Goal: Task Accomplishment & Management: Use online tool/utility

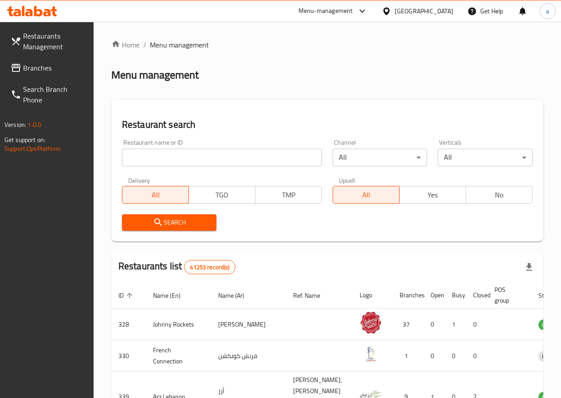
click at [43, 60] on link "Branches" at bounding box center [49, 67] width 90 height 21
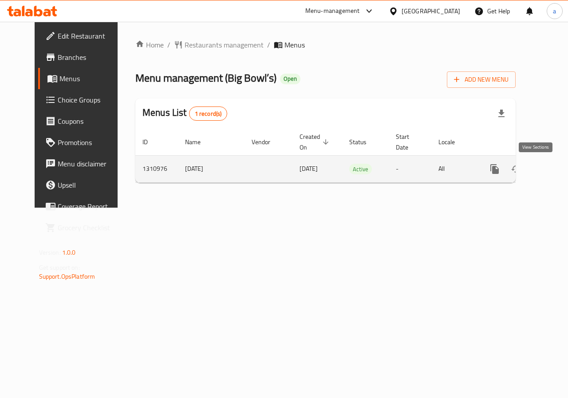
click at [555, 167] on icon "enhanced table" at bounding box center [559, 169] width 8 height 8
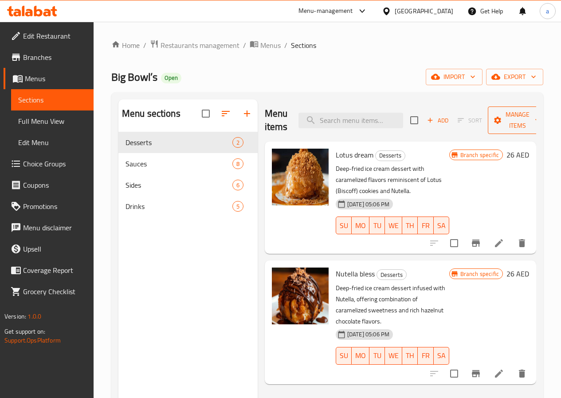
click at [512, 118] on span "Manage items" at bounding box center [517, 120] width 45 height 22
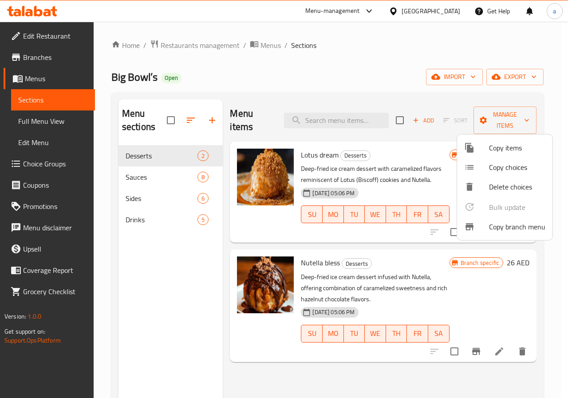
click at [522, 231] on span "Copy branch menu" at bounding box center [517, 226] width 56 height 11
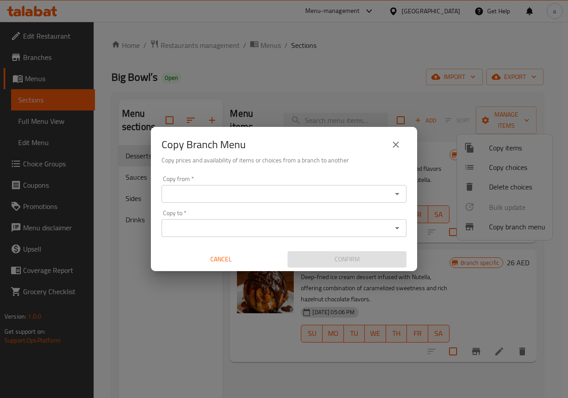
click at [371, 190] on input "Copy from   *" at bounding box center [276, 194] width 225 height 12
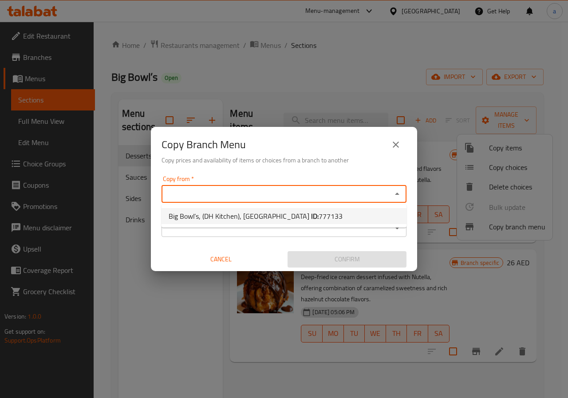
click at [325, 213] on li "Big Bowl’s, (DH Kitchen), Business Bay ID: 777133" at bounding box center [284, 216] width 245 height 16
type input "Big Bowl’s, (DH Kitchen), Business Bay"
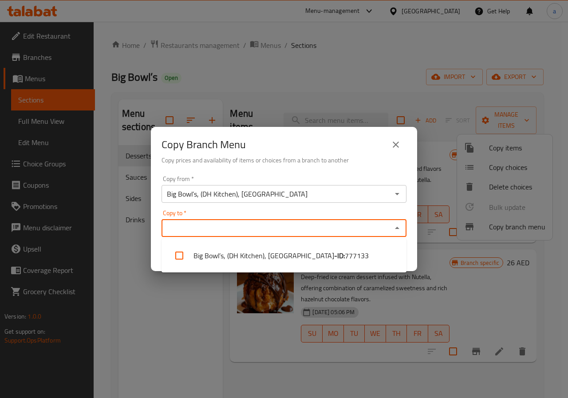
click at [287, 222] on input "Copy to   *" at bounding box center [276, 228] width 225 height 12
click at [292, 198] on input "Big Bowl’s, (DH Kitchen), Business Bay" at bounding box center [276, 194] width 225 height 12
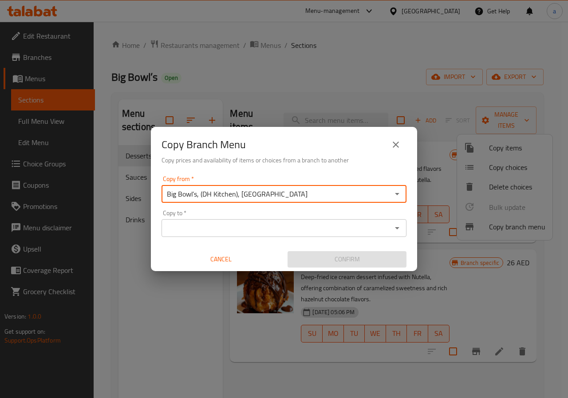
click at [325, 224] on input "Copy to   *" at bounding box center [276, 228] width 225 height 12
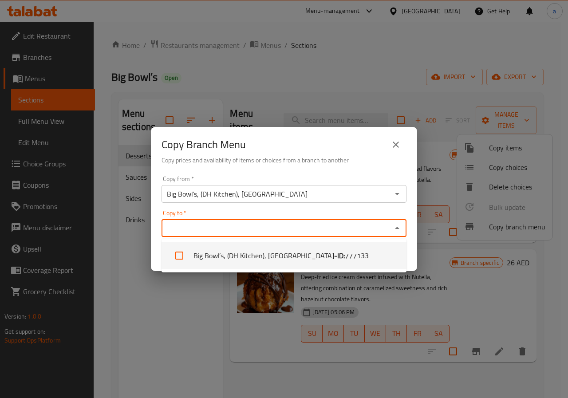
click at [348, 251] on li "Big Bowl’s, (DH Kitchen), Business Bay - ID: 777133" at bounding box center [284, 255] width 245 height 27
checkbox input "true"
click at [346, 205] on div "Copy from   * Big Bowl’s, (DH Kitchen), Business Bay Copy from * Copy to   * Bi…" at bounding box center [284, 221] width 266 height 99
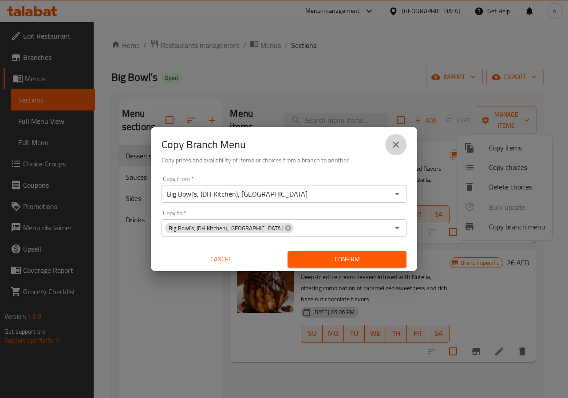
click at [391, 145] on icon "close" at bounding box center [396, 144] width 11 height 11
